Goal: Task Accomplishment & Management: Manage account settings

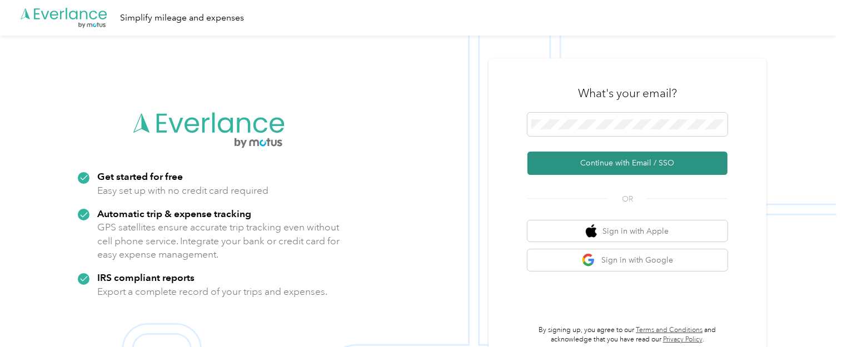
click at [598, 165] on button "Continue with Email / SSO" at bounding box center [628, 163] width 200 height 23
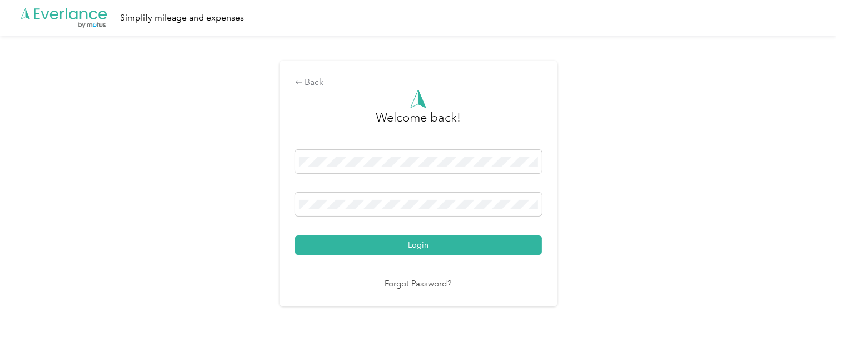
click at [400, 248] on button "Login" at bounding box center [418, 245] width 247 height 19
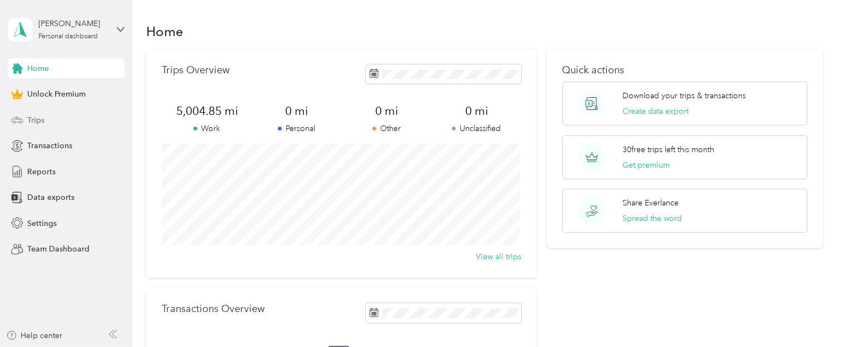
click at [40, 118] on span "Trips" at bounding box center [35, 121] width 17 height 12
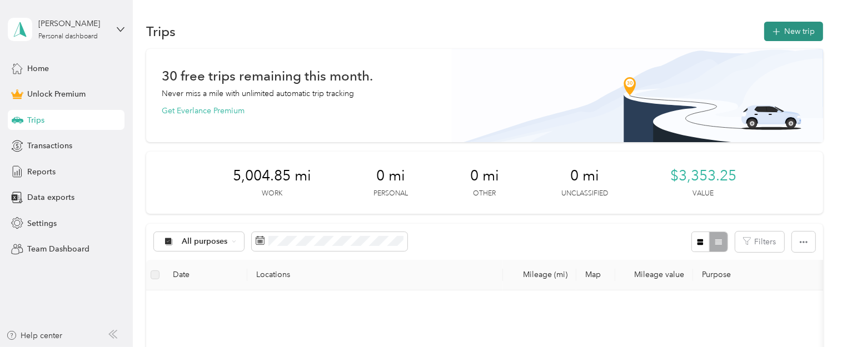
click at [788, 34] on button "New trip" at bounding box center [793, 31] width 59 height 19
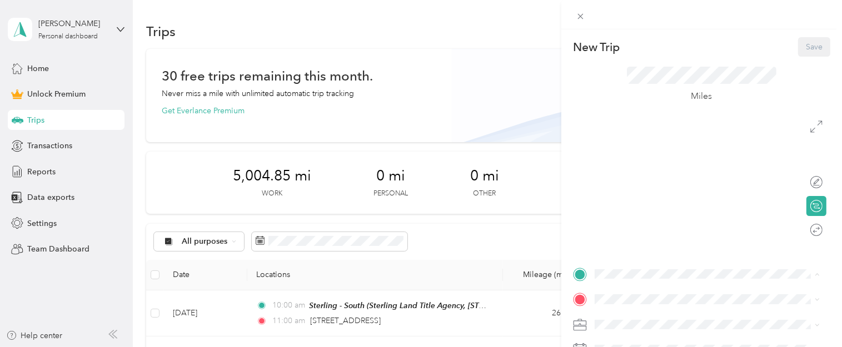
click at [642, 191] on span "Sterling Land Title Agency, 8073 Washington Village Dr, Dayton, OH 45458, Unite…" at bounding box center [699, 194] width 167 height 33
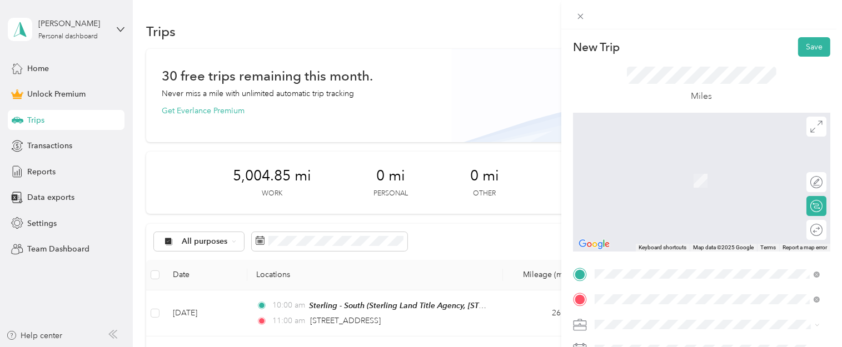
click at [656, 238] on span "2007 Acorn Drive Kettering, Ohio 45419, United States" at bounding box center [671, 233] width 111 height 10
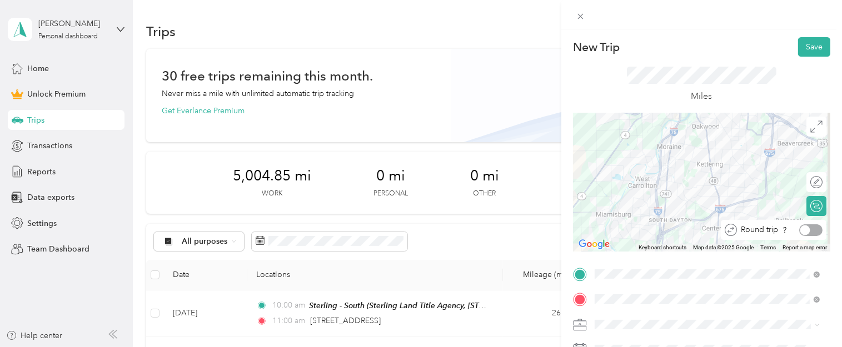
click at [812, 227] on div at bounding box center [810, 231] width 23 height 12
click at [618, 173] on li "Work" at bounding box center [707, 169] width 233 height 19
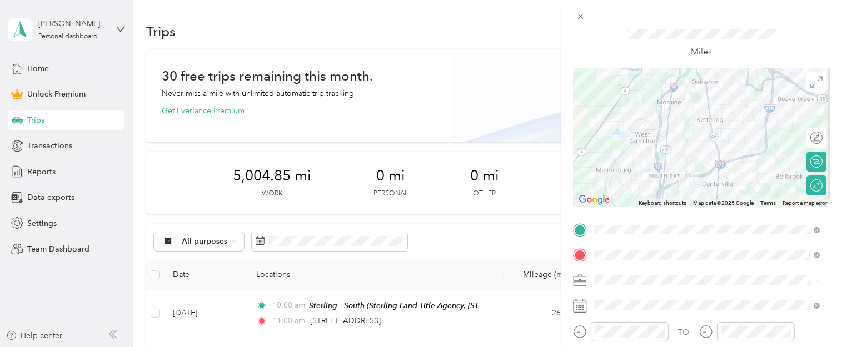
scroll to position [89, 0]
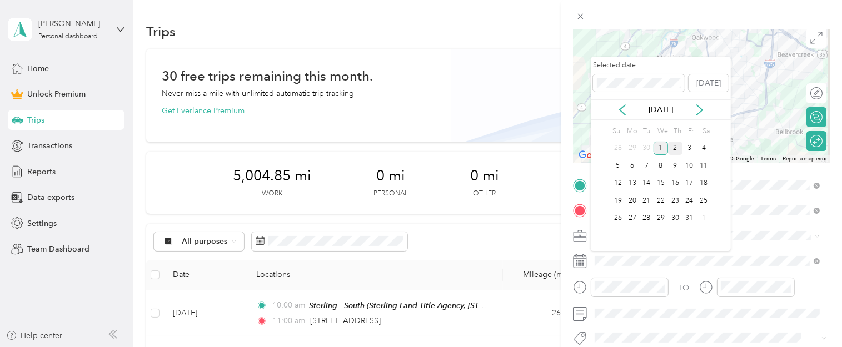
click at [675, 143] on div "2" at bounding box center [675, 149] width 14 height 14
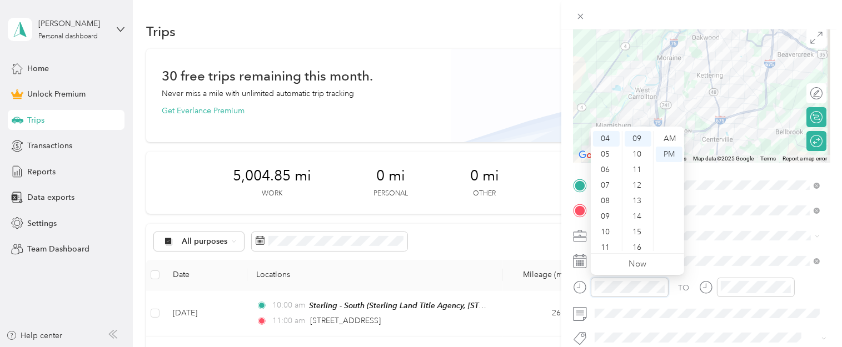
scroll to position [0, 0]
click at [603, 170] on div "02" at bounding box center [606, 170] width 27 height 16
click at [638, 241] on div "30" at bounding box center [638, 244] width 27 height 16
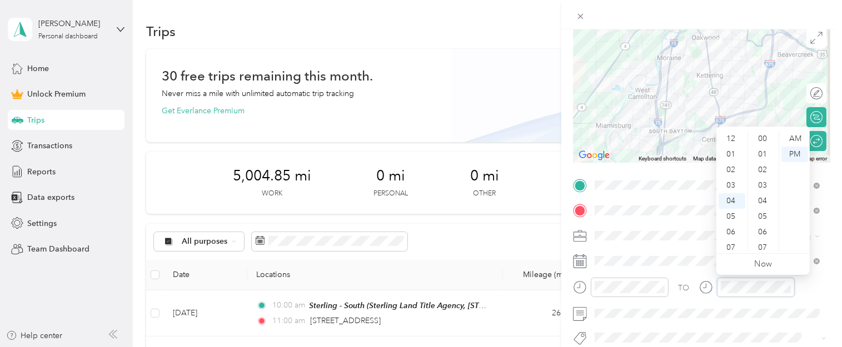
scroll to position [140, 0]
click at [730, 171] on div "03" at bounding box center [732, 168] width 27 height 16
click at [765, 138] on div "00" at bounding box center [764, 139] width 27 height 16
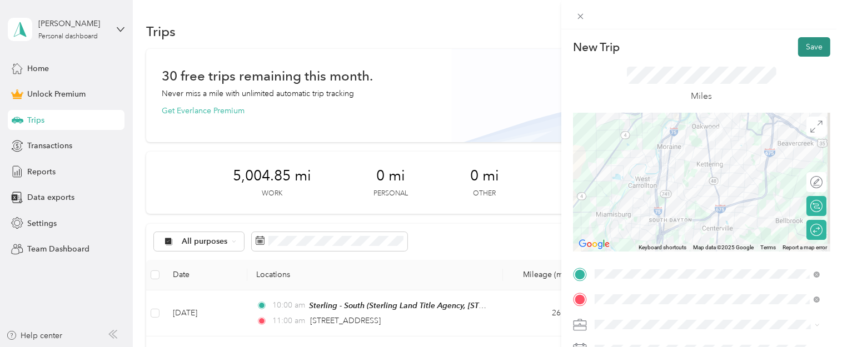
click at [812, 47] on button "Save" at bounding box center [814, 46] width 32 height 19
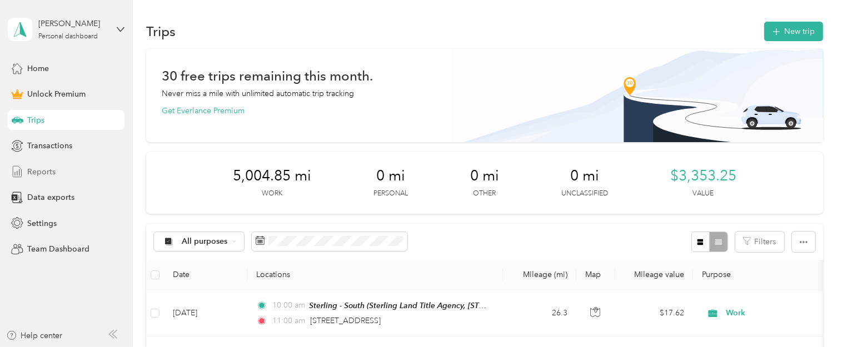
click at [51, 169] on span "Reports" at bounding box center [41, 172] width 28 height 12
